Goal: Navigation & Orientation: Understand site structure

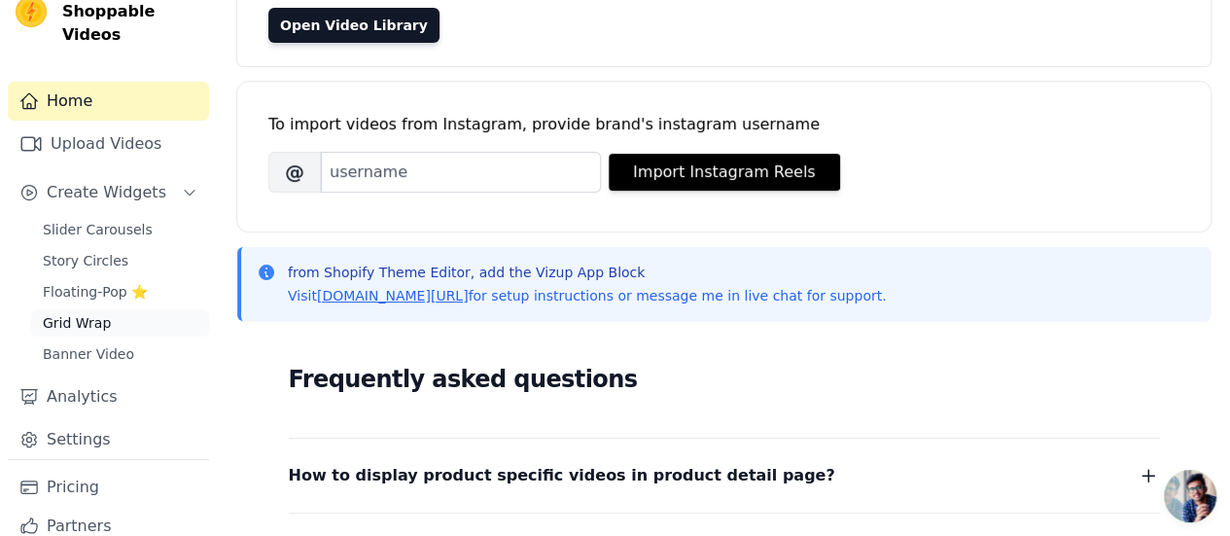
scroll to position [83, 0]
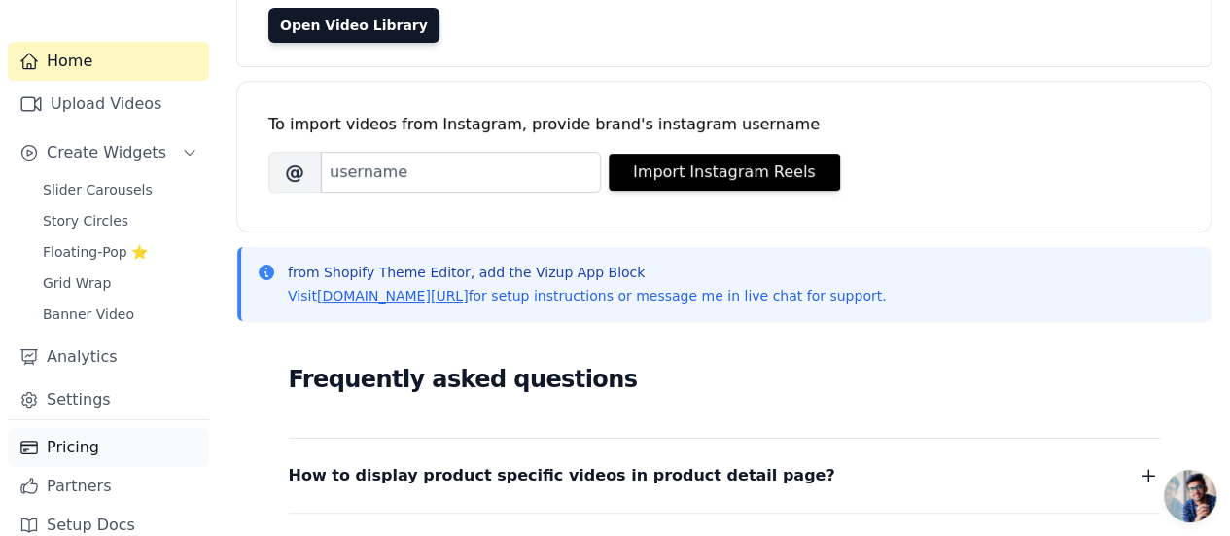
click at [113, 428] on link "Pricing" at bounding box center [108, 447] width 201 height 39
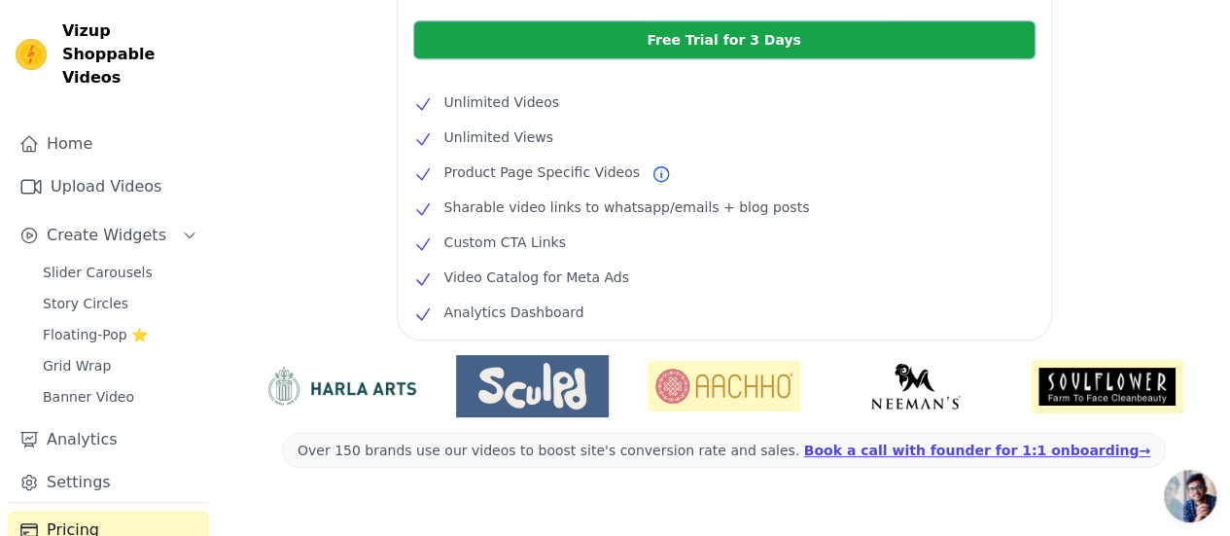
scroll to position [573, 0]
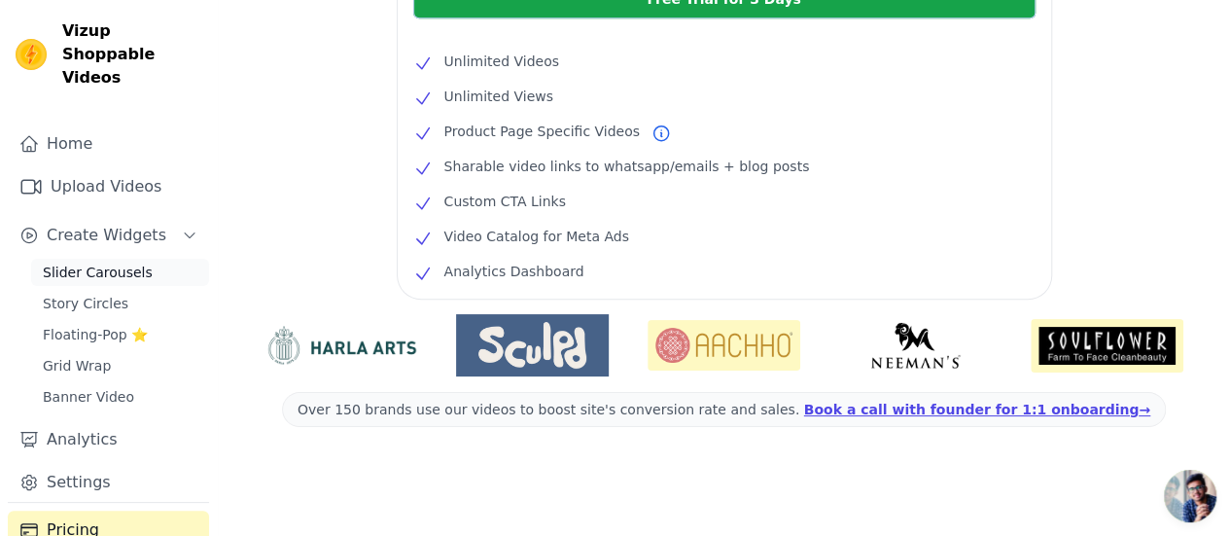
click at [99, 263] on span "Slider Carousels" at bounding box center [98, 272] width 110 height 19
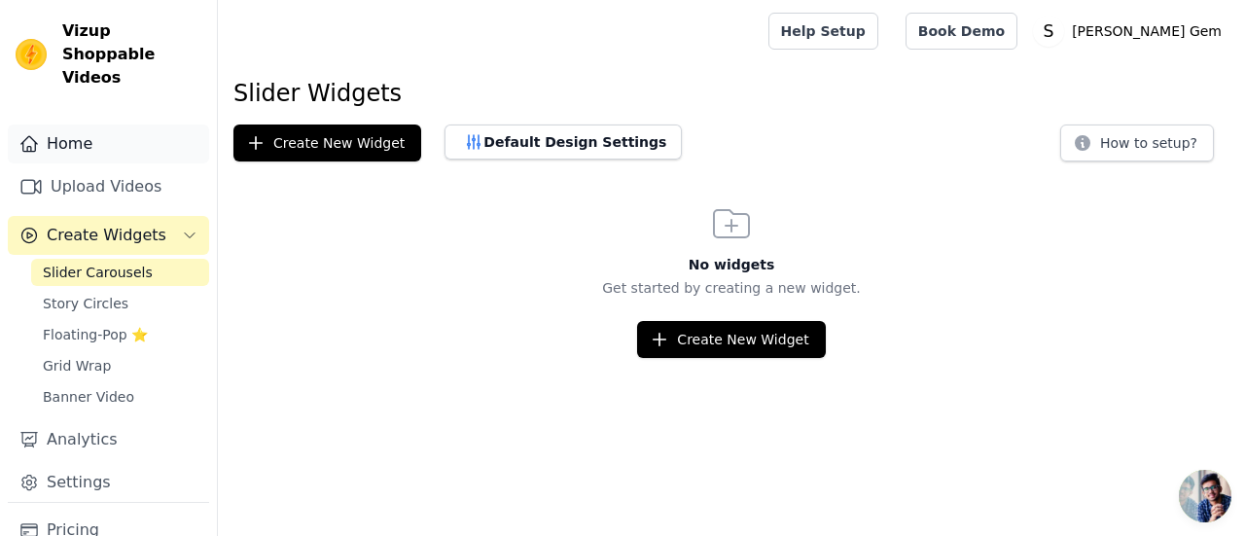
click at [94, 124] on link "Home" at bounding box center [108, 143] width 201 height 39
